Goal: Task Accomplishment & Management: Manage account settings

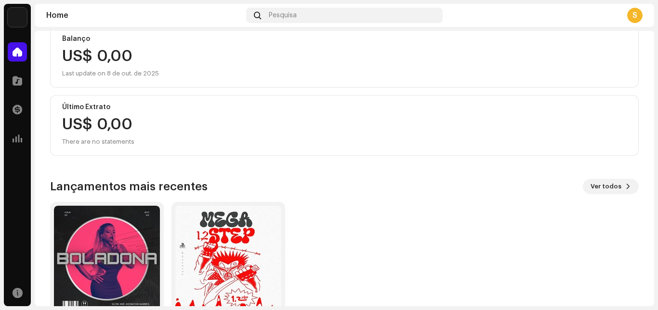
scroll to position [165, 0]
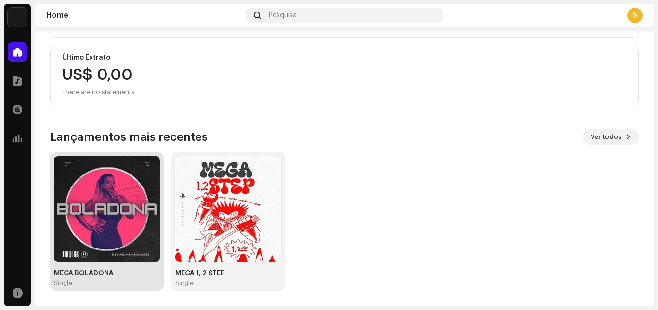
click at [62, 200] on img at bounding box center [107, 209] width 106 height 106
click at [92, 208] on img at bounding box center [107, 209] width 106 height 106
click at [112, 210] on img at bounding box center [107, 209] width 106 height 106
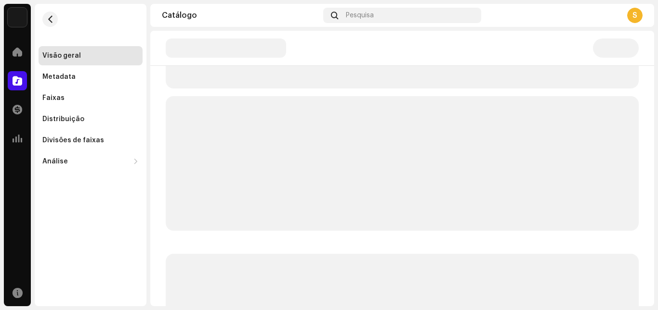
scroll to position [346, 0]
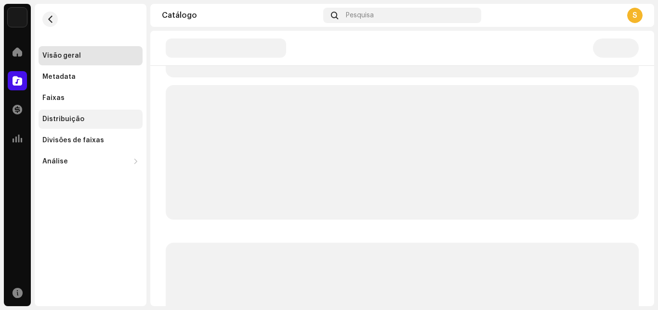
click at [86, 114] on div "Distribuição" at bounding box center [91, 119] width 104 height 19
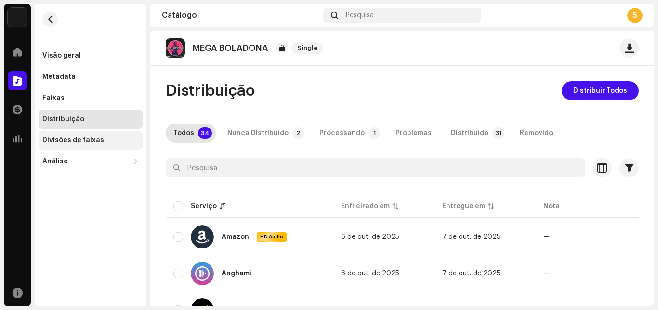
click at [99, 140] on div "Divisões de faixas" at bounding box center [73, 141] width 62 height 8
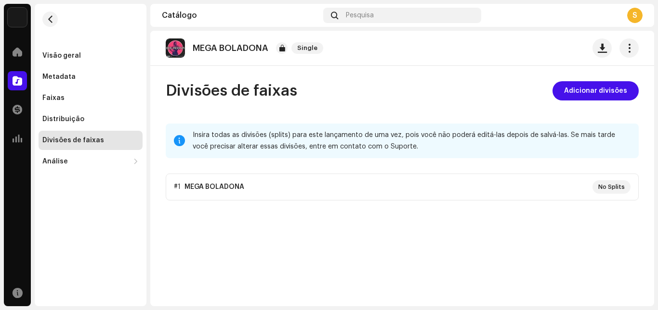
click at [547, 187] on p-accordion "#1 MEGA BOLADONA No Splits" at bounding box center [402, 187] width 473 height 27
click at [594, 90] on span "Adicionar divisões" at bounding box center [595, 90] width 63 height 19
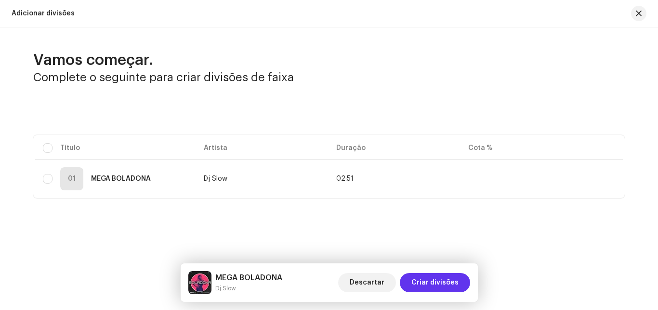
click at [437, 281] on span "Criar divisões" at bounding box center [434, 282] width 47 height 19
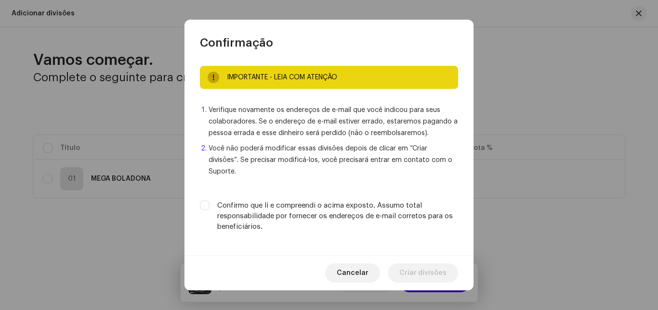
click at [210, 201] on div "Confirmo que li e compreendi o acima exposto. Assumo total responsabilidade por…" at bounding box center [329, 217] width 258 height 32
click at [203, 203] on input "Confirmo que li e compreendi o acima exposto. Assumo total responsabilidade por…" at bounding box center [205, 206] width 10 height 10
checkbox input "true"
click at [431, 265] on span "Criar divisões" at bounding box center [422, 273] width 47 height 19
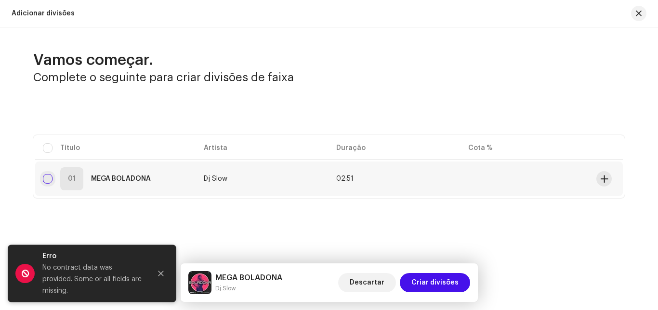
click at [49, 177] on input "checkbox" at bounding box center [48, 179] width 10 height 10
checkbox input "true"
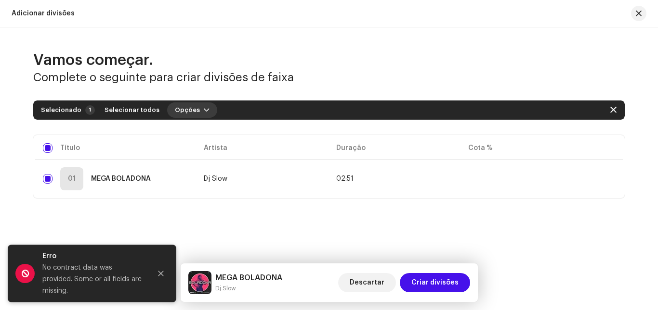
click at [192, 112] on button "Opções" at bounding box center [192, 110] width 50 height 15
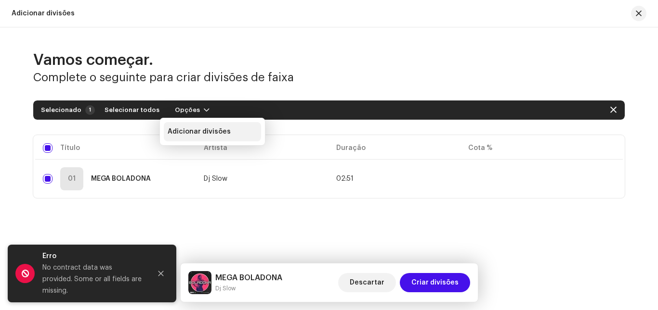
click at [221, 134] on span "Adicionar divisões" at bounding box center [199, 132] width 63 height 8
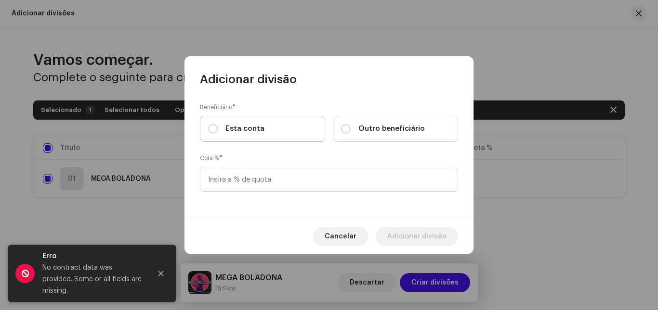
click at [291, 130] on label "Esta conta" at bounding box center [262, 129] width 125 height 26
click at [218, 130] on input "Esta conta" at bounding box center [213, 129] width 10 height 10
radio input "true"
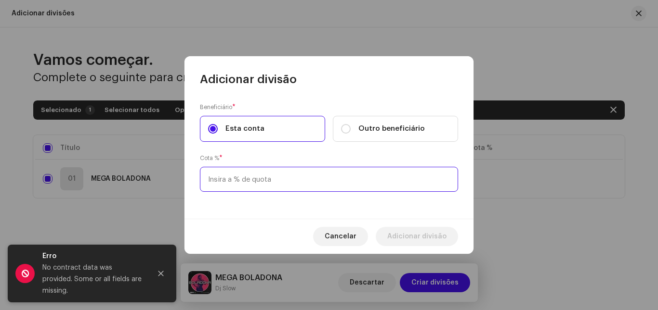
click at [294, 190] on input at bounding box center [329, 179] width 258 height 25
type input "30,00"
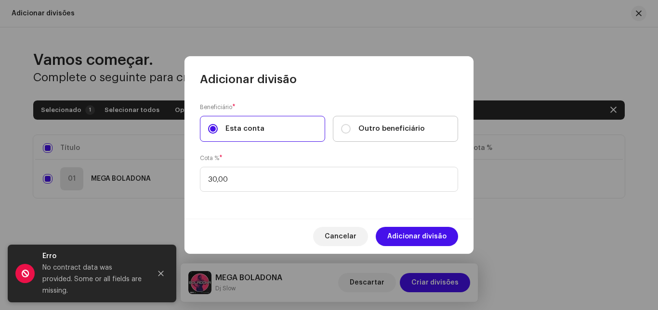
click at [383, 136] on label "Outro beneficiário" at bounding box center [395, 129] width 125 height 26
click at [350, 134] on input "Outro beneficiário" at bounding box center [346, 129] width 10 height 10
radio input "true"
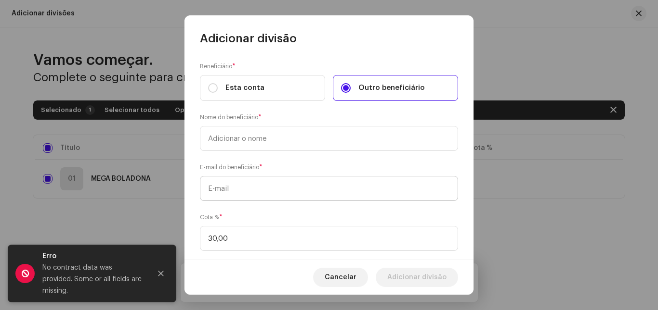
scroll to position [18, 0]
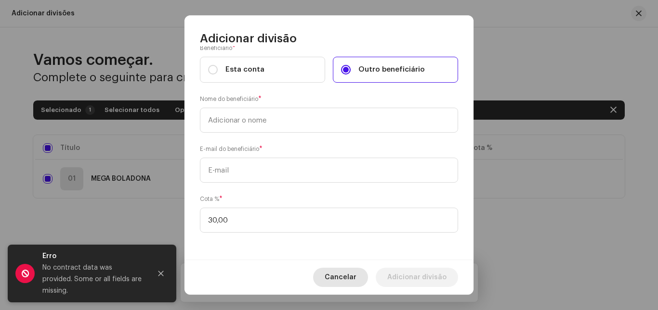
drag, startPoint x: 338, startPoint y: 282, endPoint x: 343, endPoint y: 272, distance: 10.8
click at [338, 281] on span "Cancelar" at bounding box center [340, 277] width 32 height 19
checkbox input "false"
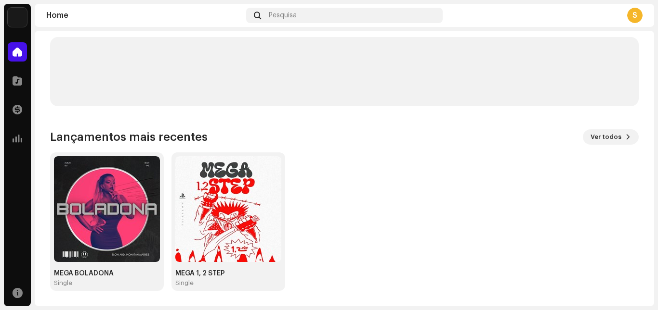
scroll to position [165, 0]
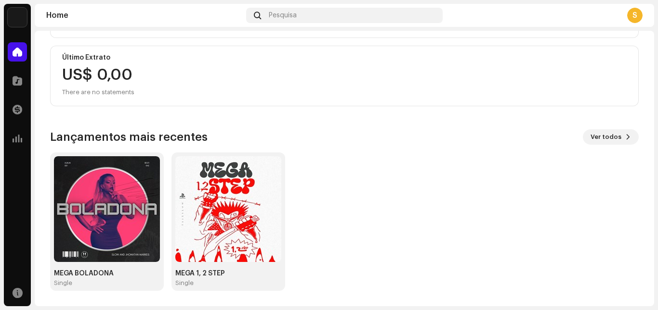
drag, startPoint x: 657, startPoint y: 160, endPoint x: 535, endPoint y: 127, distance: 126.7
click at [648, 114] on div "DJ Slow Home Catálogo Transações Análise Recursos Home Pesquisa S S Hi 👋 Propri…" at bounding box center [329, 155] width 658 height 310
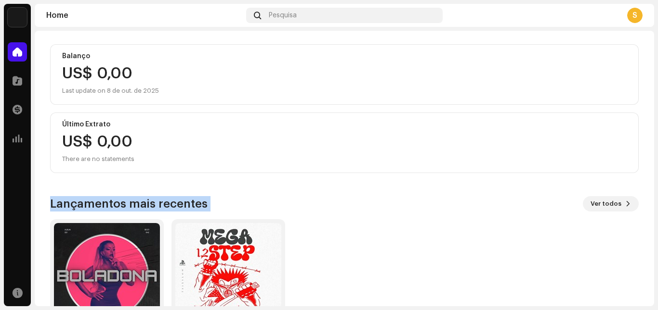
scroll to position [0, 0]
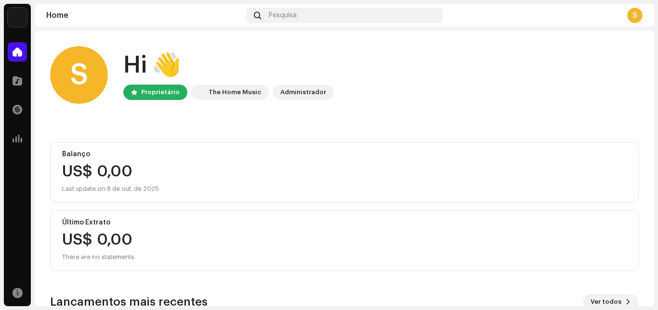
click at [28, 81] on div "Catálogo" at bounding box center [17, 80] width 27 height 27
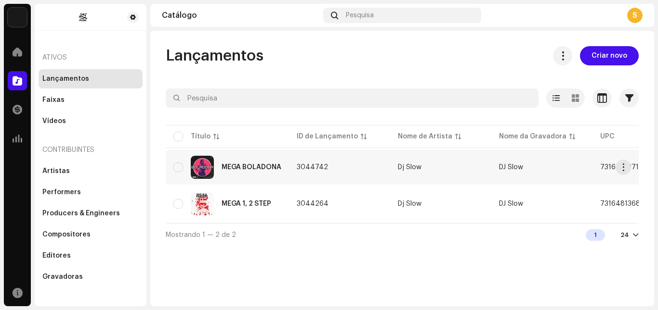
click at [234, 164] on div "MEGA BOLADONA" at bounding box center [227, 167] width 108 height 23
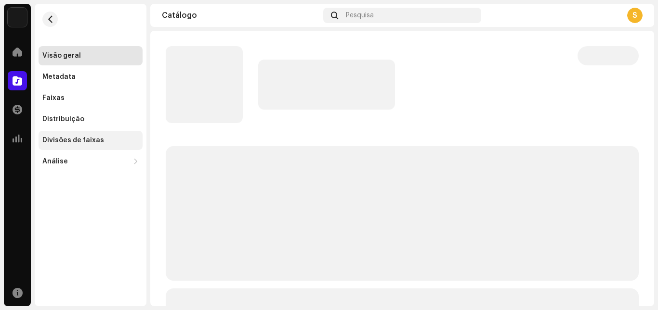
click at [92, 142] on div "Divisões de faixas" at bounding box center [73, 141] width 62 height 8
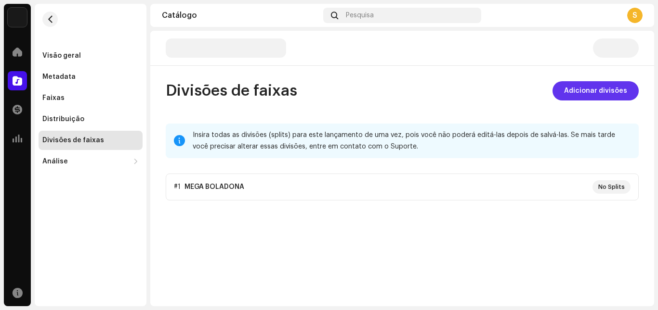
click at [606, 94] on span "Adicionar divisões" at bounding box center [595, 90] width 63 height 19
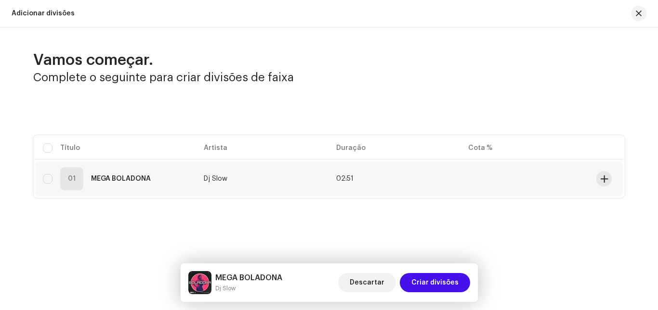
click at [372, 191] on td "02:51" at bounding box center [394, 179] width 132 height 35
click at [607, 179] on span at bounding box center [603, 179] width 7 height 8
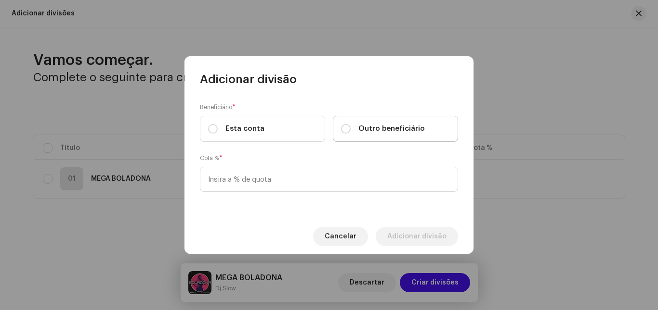
click at [377, 129] on span "Outro beneficiário" at bounding box center [391, 129] width 66 height 11
click at [350, 129] on input "Outro beneficiário" at bounding box center [346, 129] width 10 height 10
radio input "true"
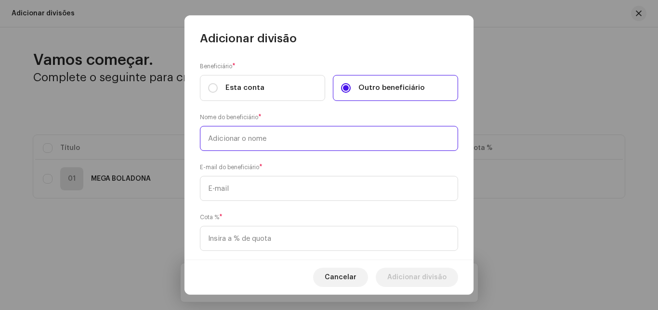
click at [263, 142] on input "text" at bounding box center [329, 138] width 258 height 25
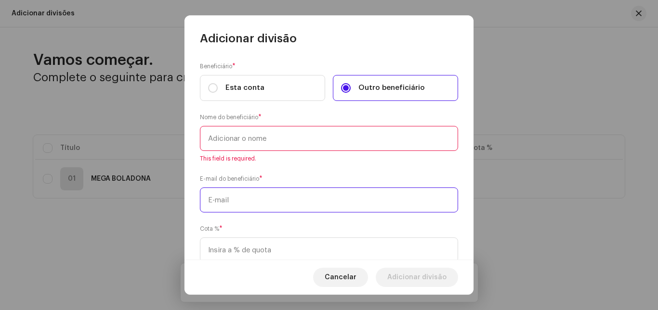
click at [247, 187] on div "E-mail do beneficiário *" at bounding box center [329, 193] width 258 height 39
paste input "marquesjhonatan47@gmail.com"
type input "marquesjhonatan47@gmail.com"
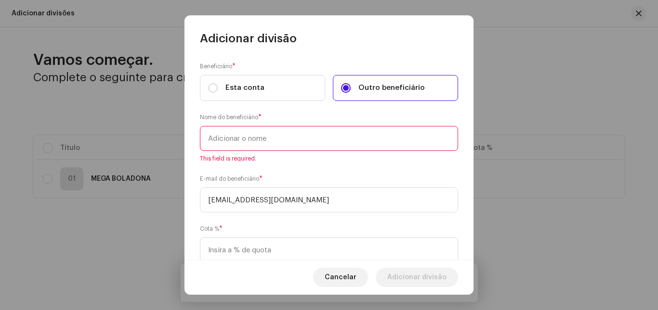
click at [238, 136] on input "text" at bounding box center [329, 138] width 258 height 25
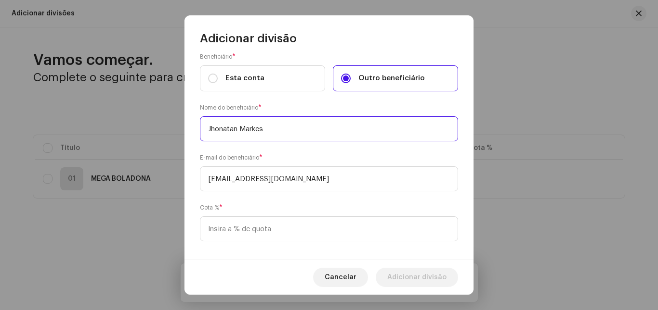
scroll to position [18, 0]
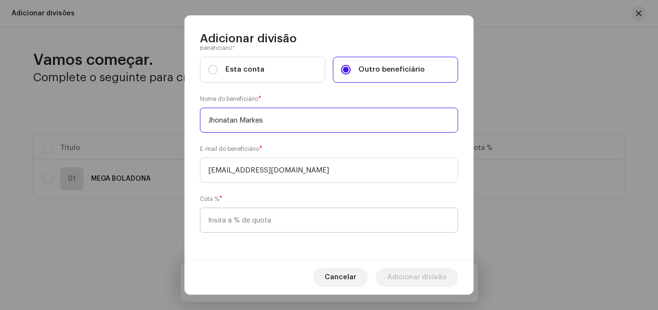
type input "Jhonatan Markes"
click at [309, 225] on input at bounding box center [329, 220] width 258 height 25
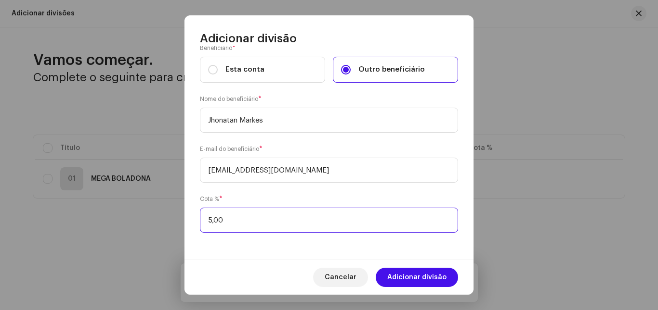
type input "50,00"
click at [416, 275] on span "Adicionar divisão" at bounding box center [416, 277] width 59 height 19
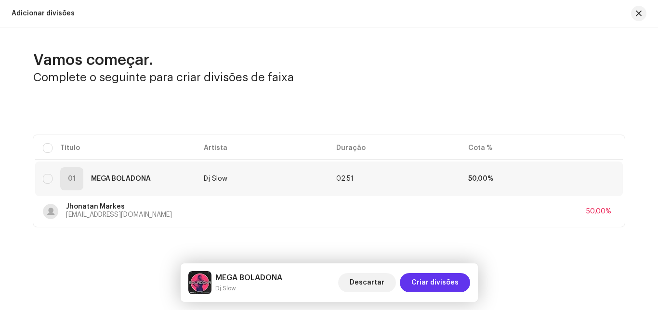
click at [434, 286] on span "Criar divisões" at bounding box center [434, 282] width 47 height 19
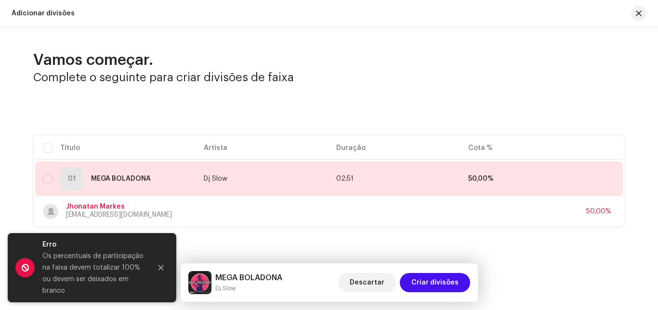
click at [232, 228] on div "Vamos começar. Complete o seguinte para criar divisões de faixa Selecionado 0 S…" at bounding box center [329, 164] width 658 height 275
click at [607, 178] on button at bounding box center [603, 178] width 15 height 15
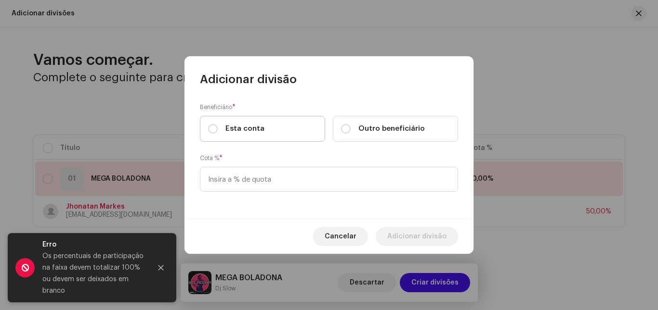
click at [270, 127] on label "Esta conta" at bounding box center [262, 129] width 125 height 26
click at [218, 127] on input "Esta conta" at bounding box center [213, 129] width 10 height 10
radio input "true"
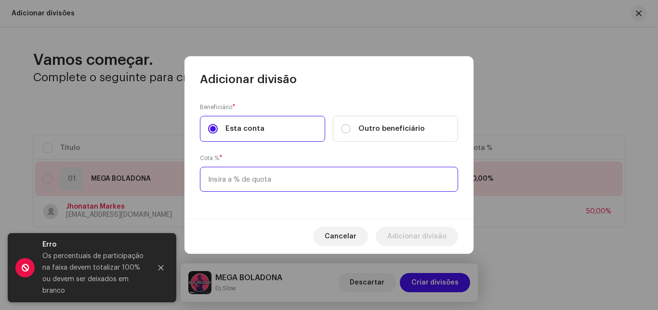
click at [291, 187] on input at bounding box center [329, 179] width 258 height 25
type input "50,00"
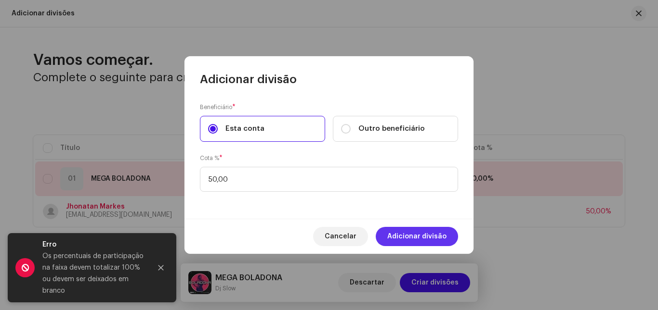
click at [439, 234] on span "Adicionar divisão" at bounding box center [416, 236] width 59 height 19
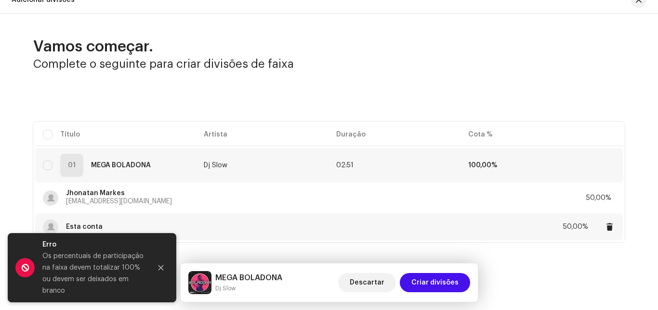
scroll to position [21, 0]
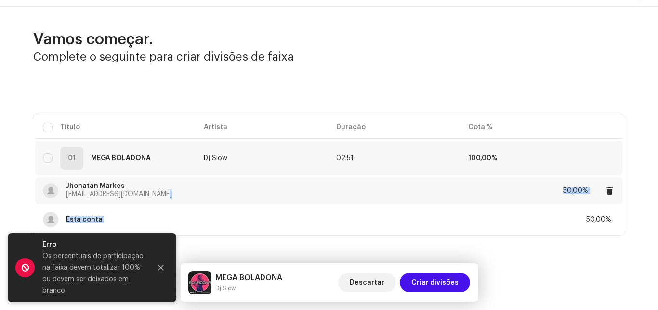
drag, startPoint x: 349, startPoint y: 219, endPoint x: 353, endPoint y: 192, distance: 27.9
click at [353, 192] on tbody "01 MEGA BOLADONA Dj Slow 02:51 100,00% Jhonatan Markes marquesjhonatan47@gmail.…" at bounding box center [328, 187] width 587 height 92
click at [611, 194] on button at bounding box center [609, 191] width 12 height 12
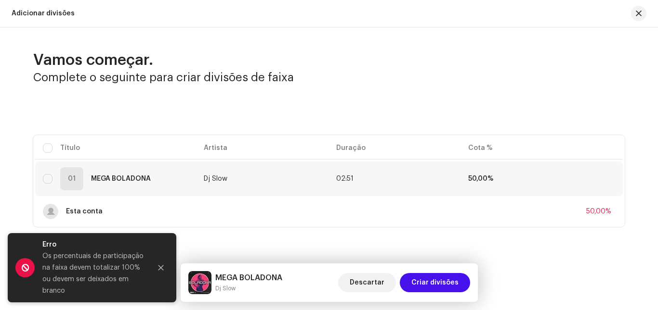
scroll to position [0, 0]
click at [606, 178] on span at bounding box center [603, 179] width 7 height 8
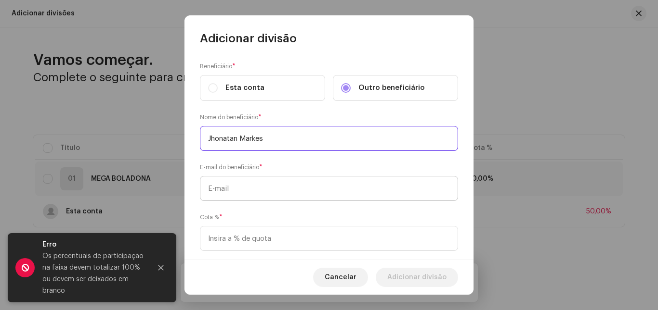
type input "Jhonatan Markes"
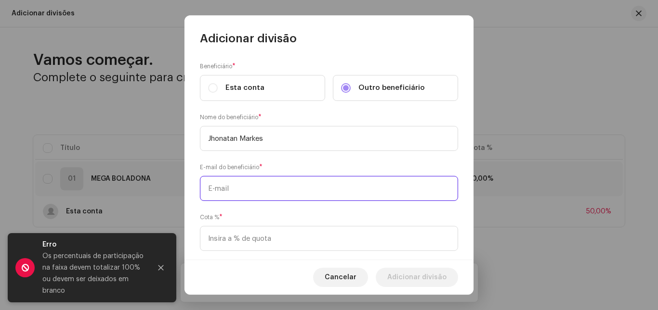
click at [280, 189] on input "text" at bounding box center [329, 188] width 258 height 25
paste input "marquesjhonatan47@gmail.com"
type input "marquesjhonatan47@gmail.com"
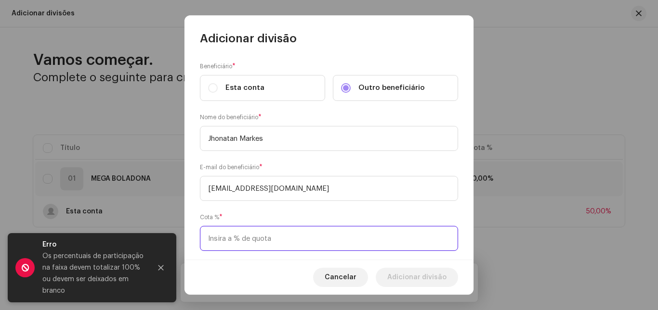
click at [317, 234] on input at bounding box center [329, 238] width 258 height 25
type input "50,00"
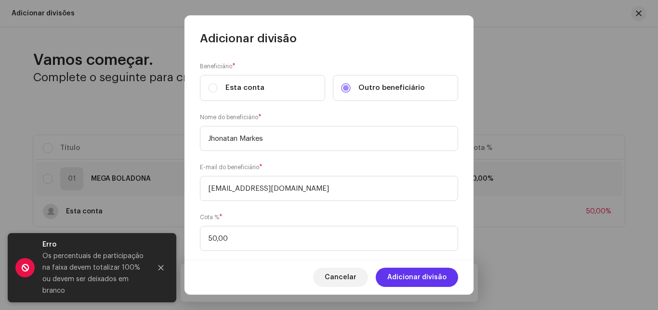
click at [424, 279] on span "Adicionar divisão" at bounding box center [416, 277] width 59 height 19
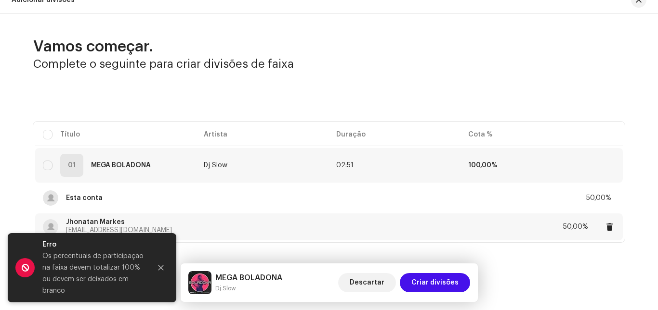
scroll to position [21, 0]
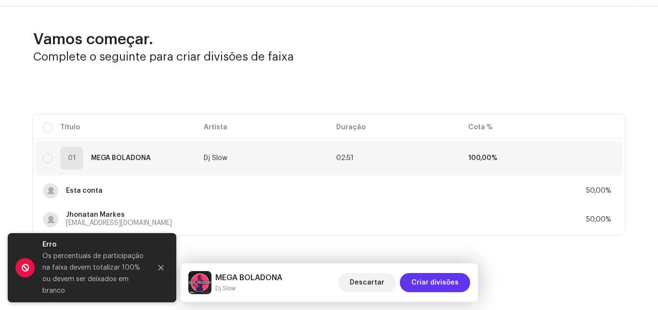
click at [444, 278] on span "Criar divisões" at bounding box center [434, 282] width 47 height 19
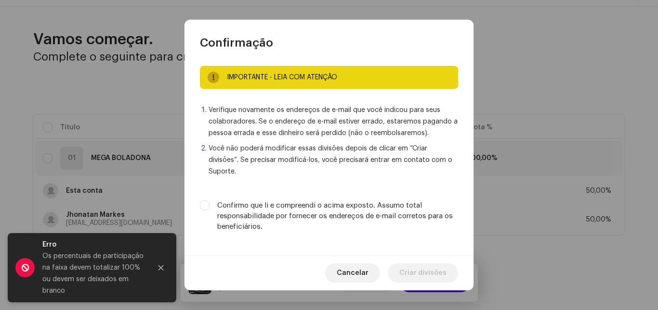
click at [260, 201] on label "Confirmo que li e compreendi o acima exposto. Assumo total responsabilidade por…" at bounding box center [337, 217] width 241 height 32
click at [209, 201] on input "Confirmo que li e compreendi o acima exposto. Assumo total responsabilidade por…" at bounding box center [205, 206] width 10 height 10
checkbox input "true"
click at [428, 267] on span "Criar divisões" at bounding box center [422, 273] width 47 height 19
click at [428, 267] on div "MEGA BOLADONA Dj Slow Descartar Criar divisões" at bounding box center [329, 283] width 297 height 39
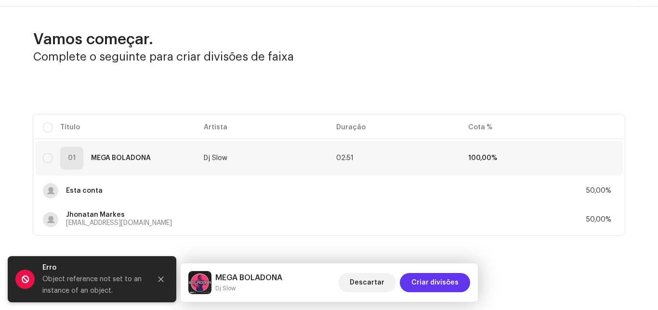
click at [454, 291] on span "Criar divisões" at bounding box center [434, 282] width 47 height 19
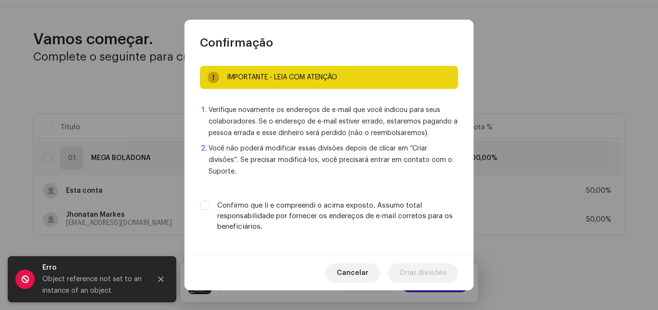
click at [216, 201] on div "Confirmo que li e compreendi o acima exposto. Assumo total responsabilidade por…" at bounding box center [329, 217] width 258 height 32
click at [199, 200] on div "IMPORTANTE - LEIA COM ATENÇÃO Verifique novamente os endereços de e-mail que vo…" at bounding box center [328, 153] width 289 height 205
click at [197, 197] on div "IMPORTANTE - LEIA COM ATENÇÃO Verifique novamente os endereços de e-mail que vo…" at bounding box center [328, 153] width 289 height 205
click at [207, 201] on input "Confirmo que li e compreendi o acima exposto. Assumo total responsabilidade por…" at bounding box center [205, 206] width 10 height 10
checkbox input "true"
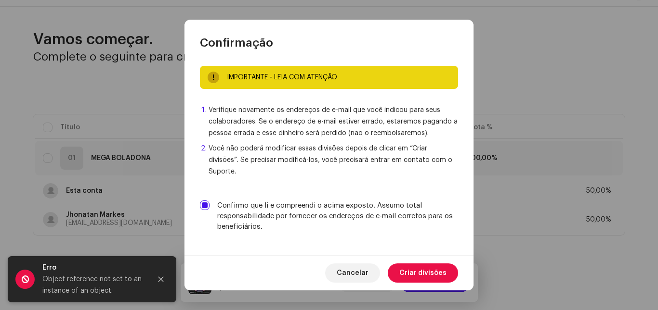
click at [419, 264] on span "Criar divisões" at bounding box center [422, 273] width 47 height 19
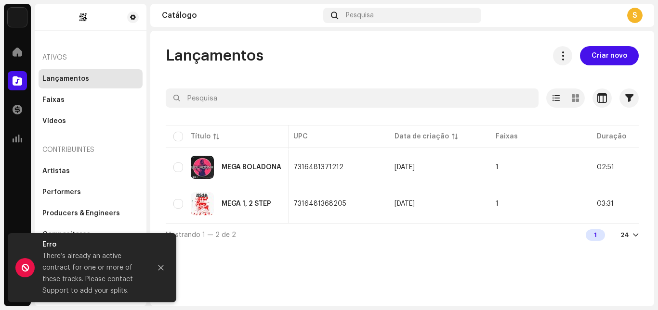
scroll to position [0, 358]
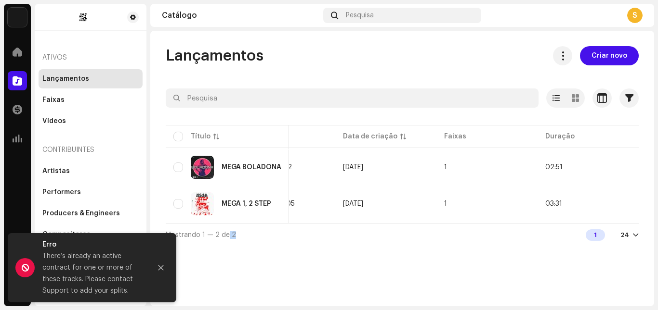
drag, startPoint x: 385, startPoint y: 227, endPoint x: 227, endPoint y: 232, distance: 158.0
click at [227, 232] on div "Mostrando 1 — 2 de 2 1 24" at bounding box center [402, 234] width 473 height 23
drag, startPoint x: 377, startPoint y: 223, endPoint x: 265, endPoint y: 230, distance: 112.8
click at [262, 227] on div "Selecionado 0 Opções Filtros Status de distribuição Nunca Distribuído Processan…" at bounding box center [402, 168] width 473 height 158
click at [324, 243] on div "Mostrando 1 — 2 de 2 1 24" at bounding box center [402, 234] width 473 height 23
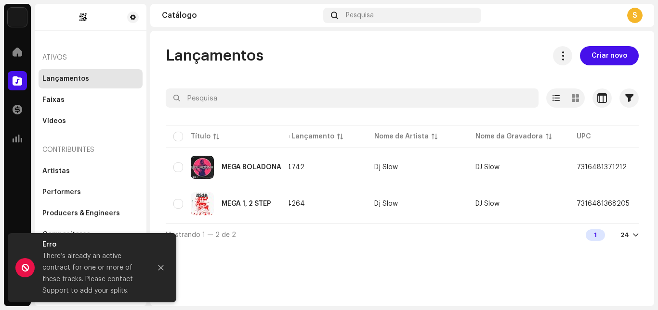
scroll to position [0, 0]
